Goal: Complete application form

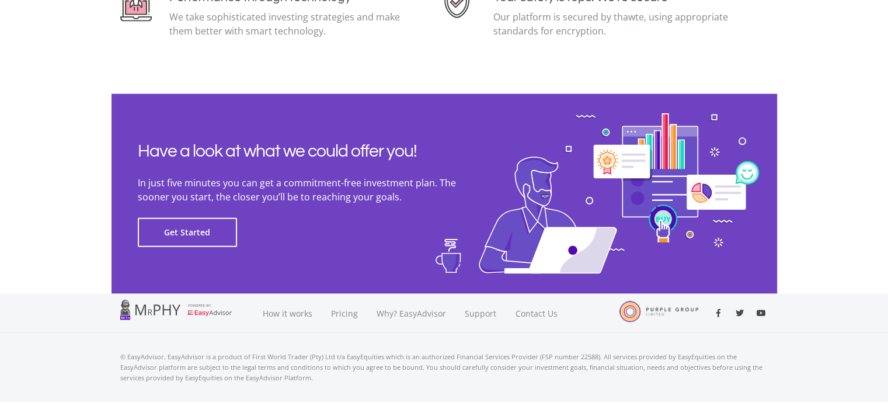
scroll to position [2665, 0]
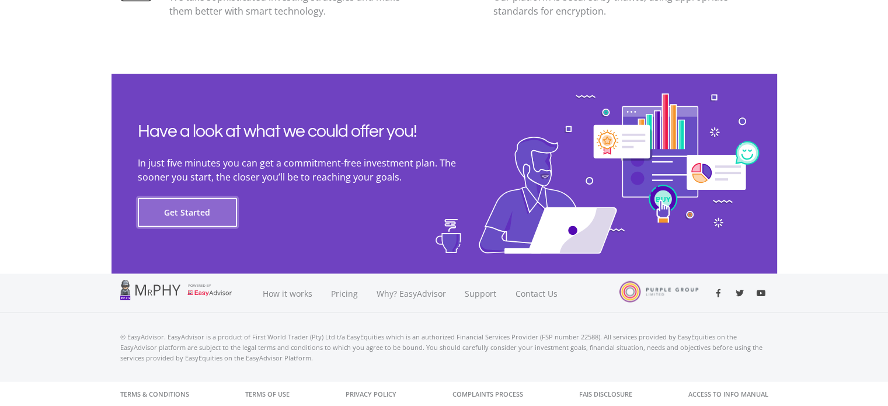
click at [189, 209] on button "Get Started" at bounding box center [187, 212] width 99 height 29
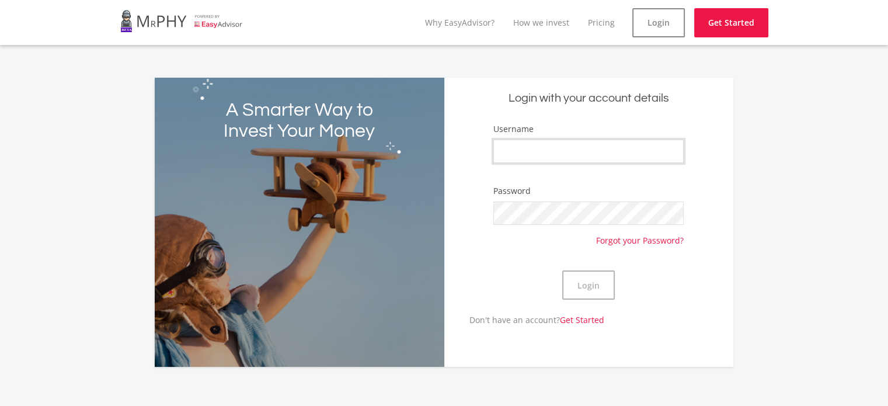
click at [559, 154] on input "Username" at bounding box center [588, 151] width 190 height 23
type input "[PERSON_NAME] [PERSON_NAME]"
click at [579, 287] on button "Login" at bounding box center [588, 284] width 53 height 29
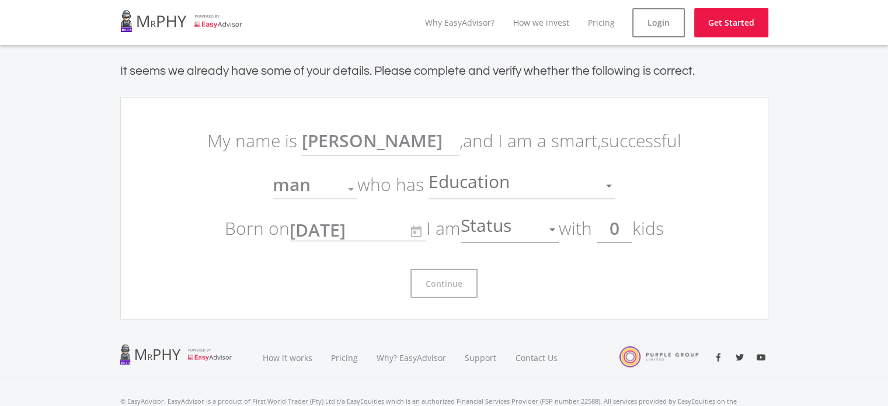
click at [555, 229] on div at bounding box center [553, 229] width 6 height 3
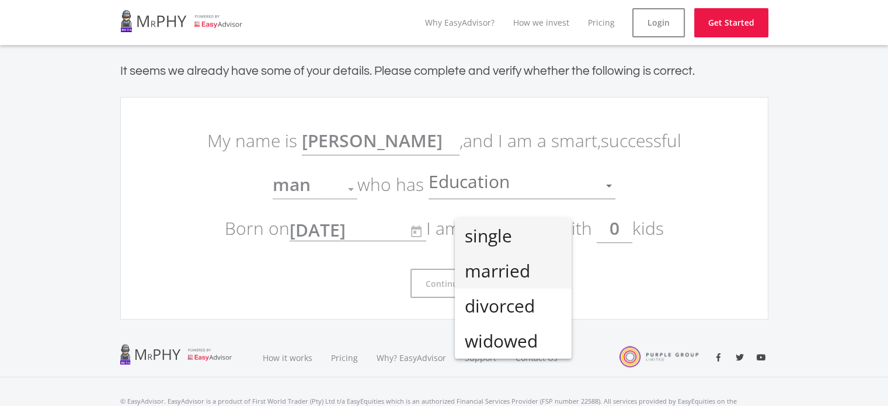
click at [519, 270] on span "married" at bounding box center [513, 270] width 98 height 35
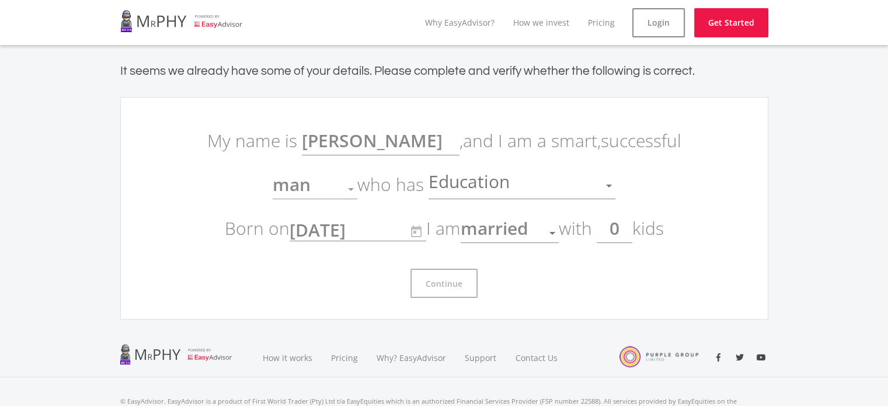
click at [524, 280] on div "Continue" at bounding box center [444, 278] width 491 height 39
click at [625, 231] on input "0" at bounding box center [615, 228] width 36 height 29
click at [624, 244] on p "My name is [PERSON_NAME] , and I am a smart, successful man Gender who has Educ…" at bounding box center [444, 184] width 491 height 131
drag, startPoint x: 601, startPoint y: 273, endPoint x: 593, endPoint y: 278, distance: 9.7
click at [600, 273] on div "Continue" at bounding box center [444, 278] width 491 height 39
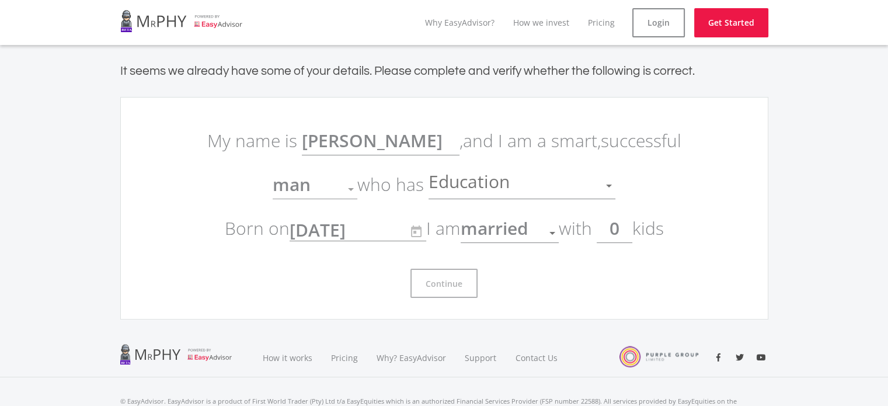
click at [474, 182] on span "Education" at bounding box center [471, 186] width 84 height 22
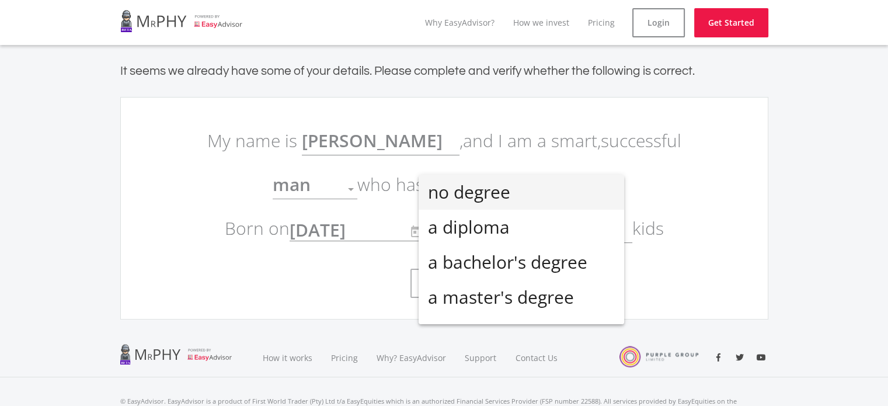
click at [669, 191] on div at bounding box center [444, 203] width 888 height 406
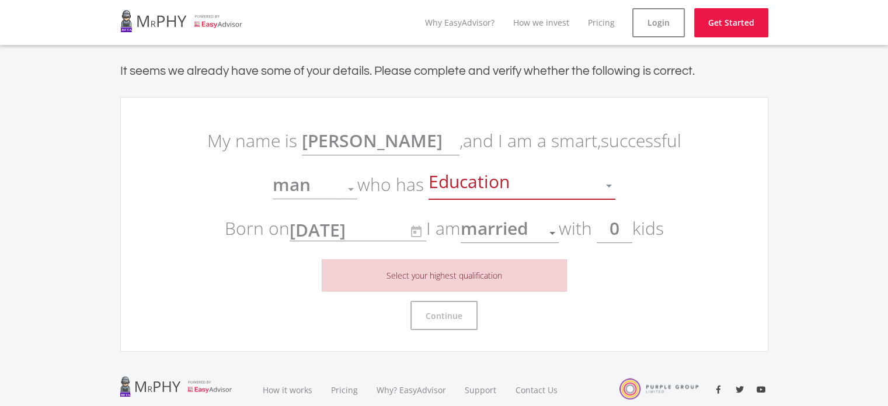
click at [614, 184] on div at bounding box center [609, 186] width 22 height 22
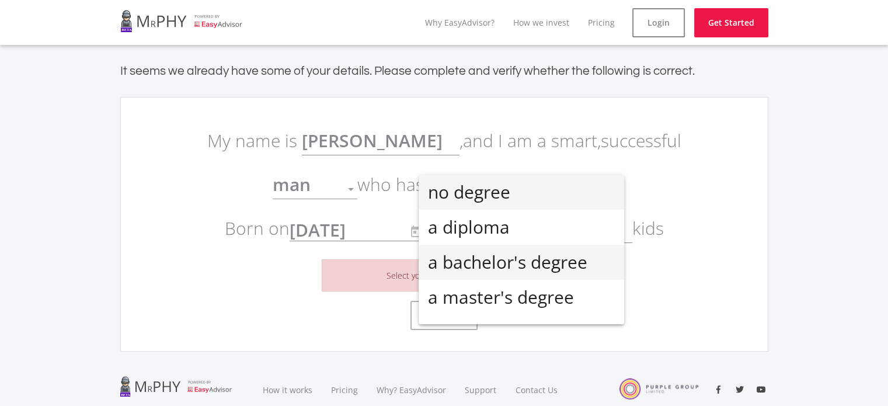
click at [523, 259] on span "a bachelor's degree" at bounding box center [521, 262] width 187 height 35
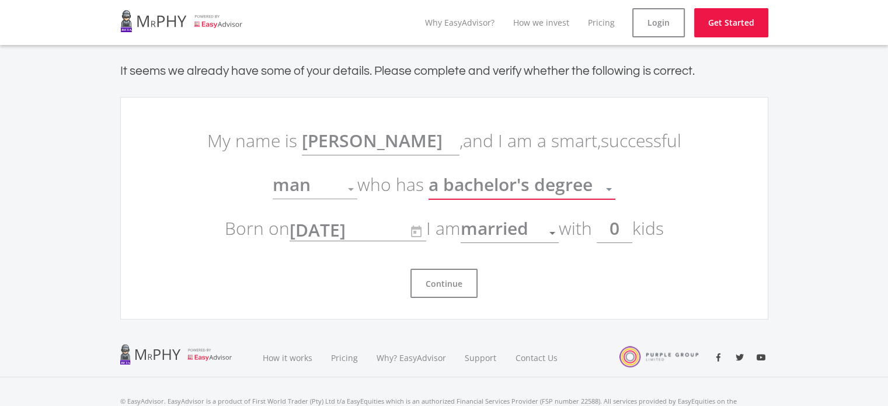
scroll to position [8, 0]
click at [439, 282] on button "Continue" at bounding box center [444, 283] width 67 height 29
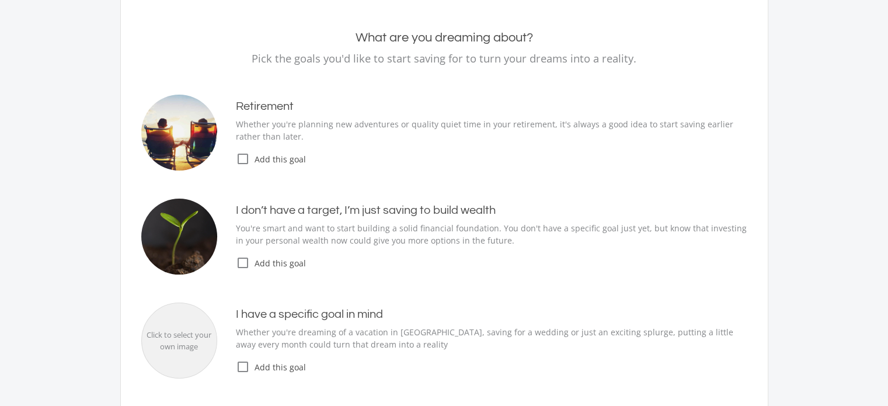
scroll to position [117, 0]
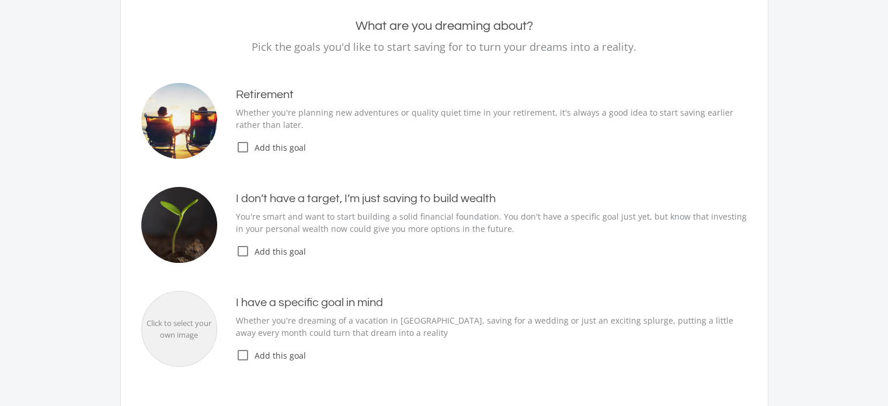
click at [244, 249] on icon "check_box_outline_blank" at bounding box center [243, 251] width 14 height 14
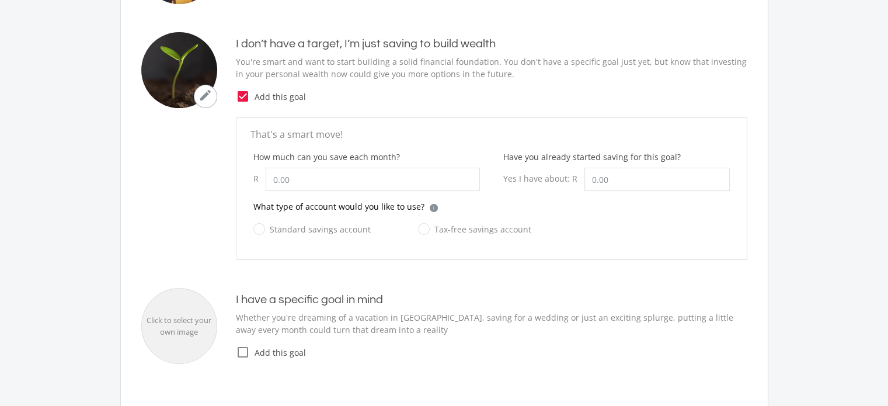
scroll to position [292, 0]
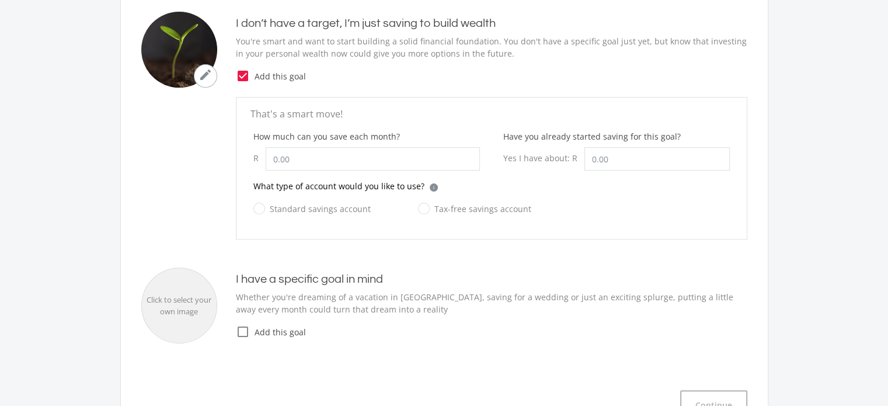
click at [241, 333] on icon "check_box_outline_blank" at bounding box center [243, 332] width 14 height 14
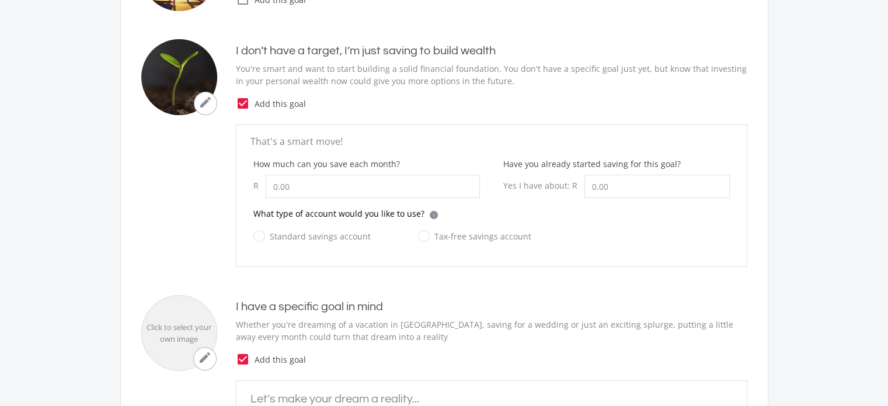
scroll to position [175, 0]
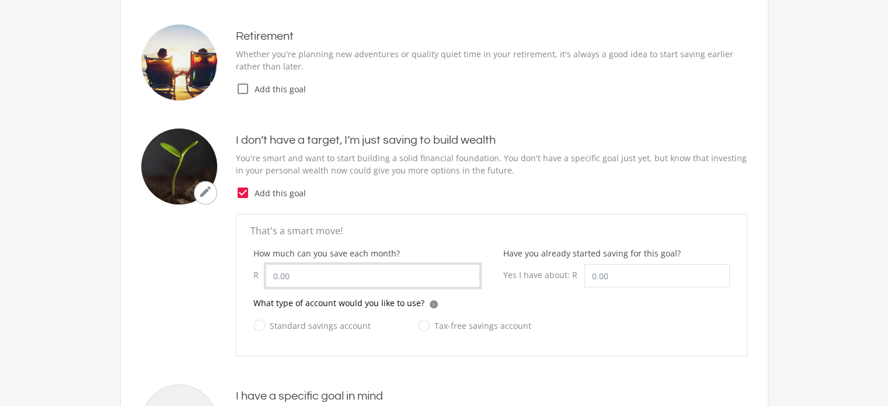
click at [334, 269] on input "How much can you save each month?" at bounding box center [373, 275] width 214 height 23
type input "500.00"
click at [638, 270] on input "Have you already started saving for this goal?" at bounding box center [657, 275] width 145 height 23
type input "26,000.00"
click at [624, 312] on div "What type of account would you like to use? i Which account type should I choos…" at bounding box center [491, 308] width 477 height 22
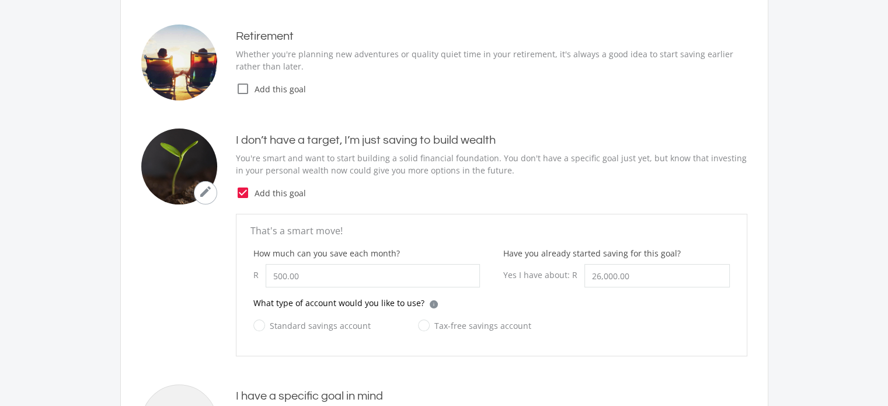
click at [258, 326] on label "Standard savings account" at bounding box center [311, 325] width 117 height 15
click at [258, 326] on input "Standard savings account" at bounding box center [300, 332] width 117 height 23
radio input "true"
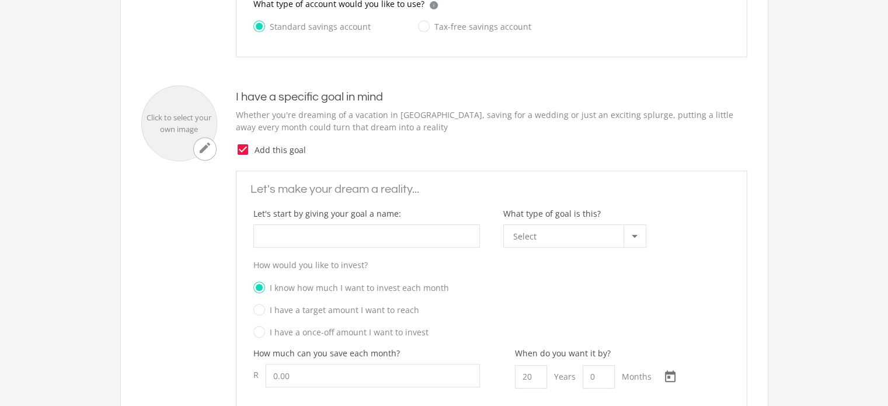
scroll to position [467, 0]
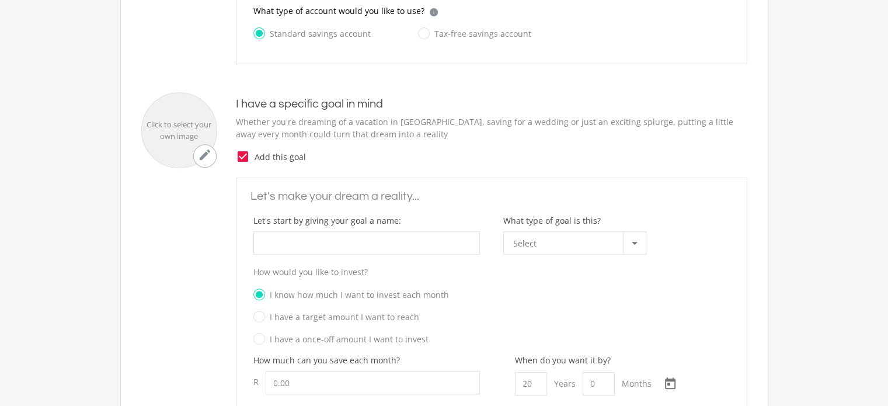
click at [245, 157] on icon "check_box" at bounding box center [243, 157] width 14 height 14
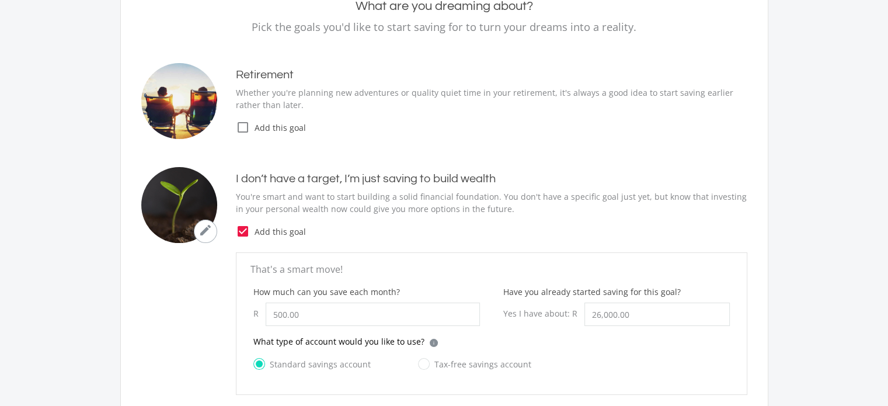
scroll to position [117, 0]
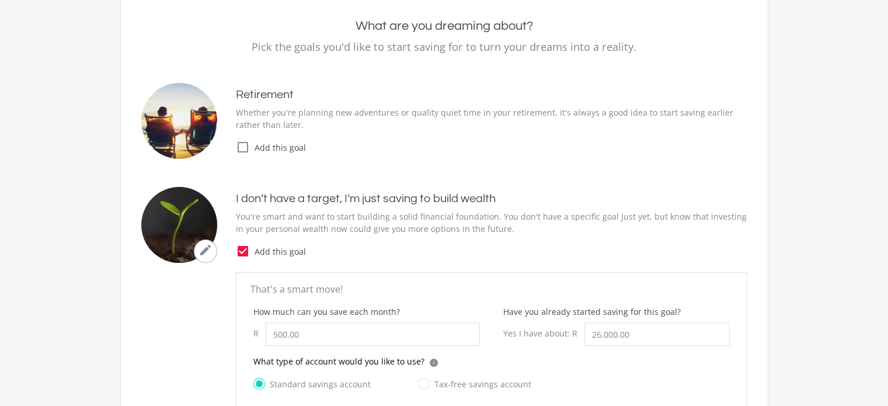
click at [242, 250] on icon "check_box" at bounding box center [243, 251] width 14 height 14
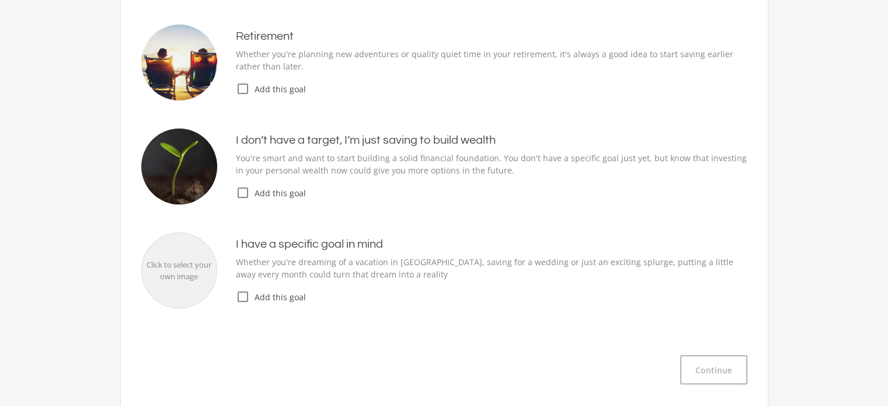
scroll to position [0, 0]
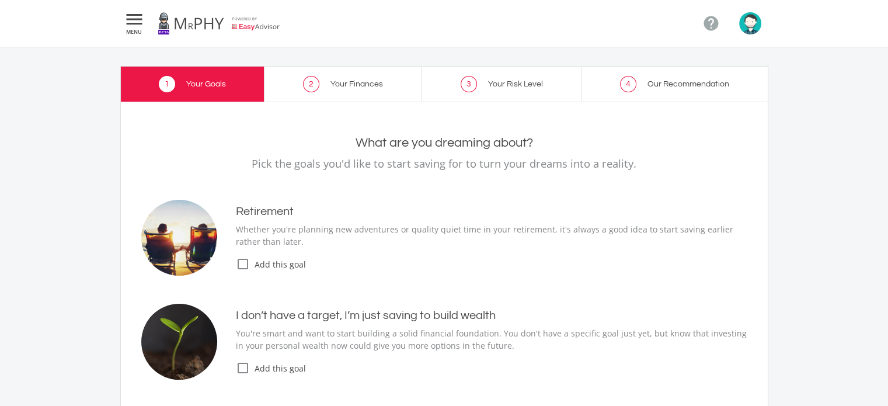
click at [128, 22] on icon "" at bounding box center [134, 19] width 21 height 14
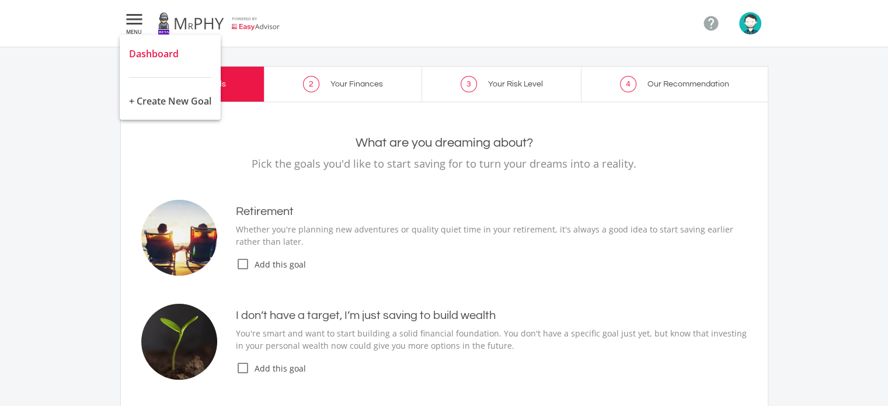
click at [148, 48] on span "Dashboard" at bounding box center [154, 53] width 50 height 13
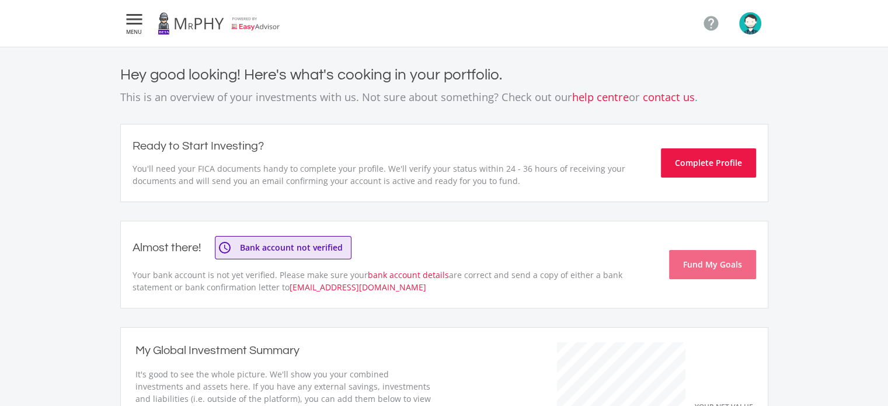
scroll to position [164, 320]
click at [699, 156] on button "Complete Profile" at bounding box center [708, 162] width 95 height 29
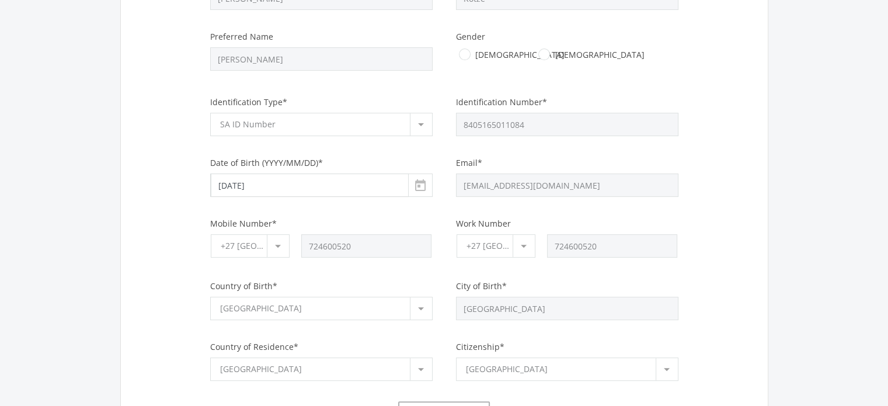
scroll to position [409, 0]
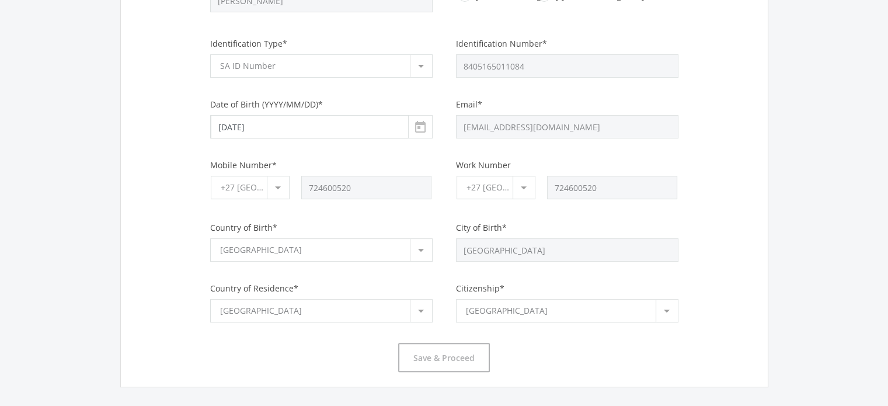
click at [379, 252] on div "[GEOGRAPHIC_DATA]" at bounding box center [315, 250] width 190 height 22
click at [426, 249] on div at bounding box center [421, 250] width 22 height 22
click at [422, 251] on div at bounding box center [421, 250] width 22 height 22
click at [176, 343] on div "Personal Details Title* Mr Select [GEOGRAPHIC_DATA] Status* Married Select" at bounding box center [445, 90] width 624 height 564
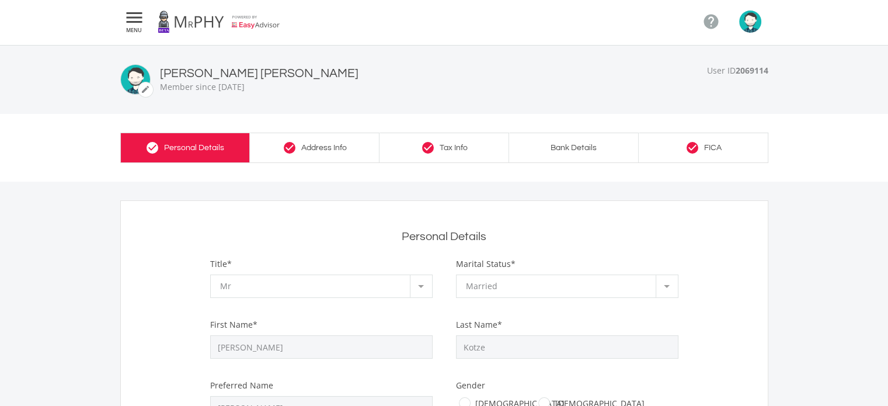
scroll to position [0, 0]
